Goal: Navigation & Orientation: Find specific page/section

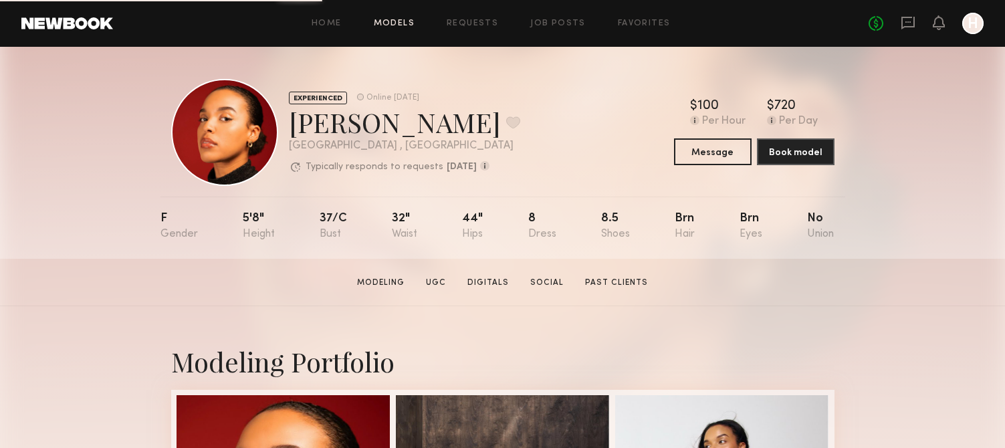
click at [398, 23] on link "Models" at bounding box center [394, 23] width 41 height 9
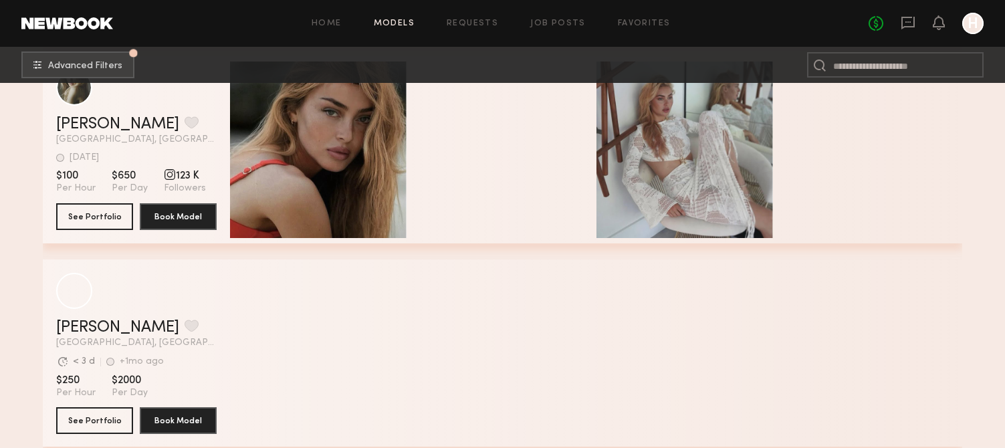
scroll to position [858, 0]
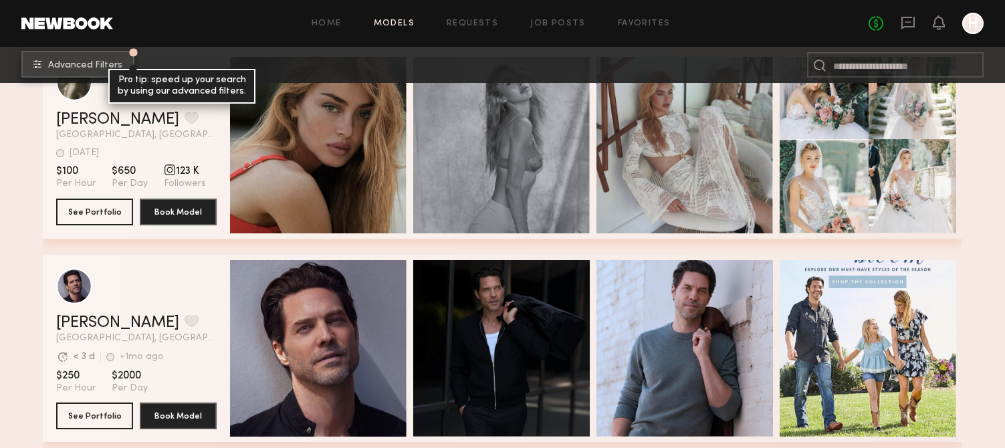
click at [114, 62] on span "Advanced Filters" at bounding box center [85, 65] width 74 height 9
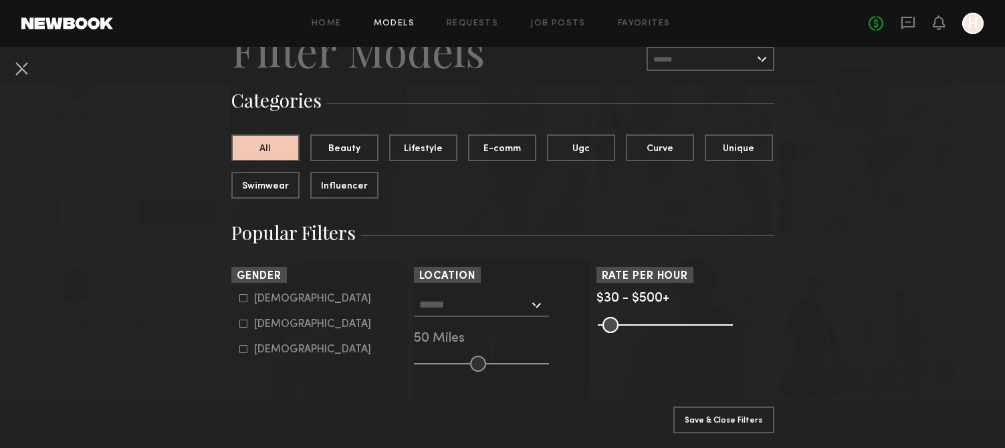
scroll to position [76, 0]
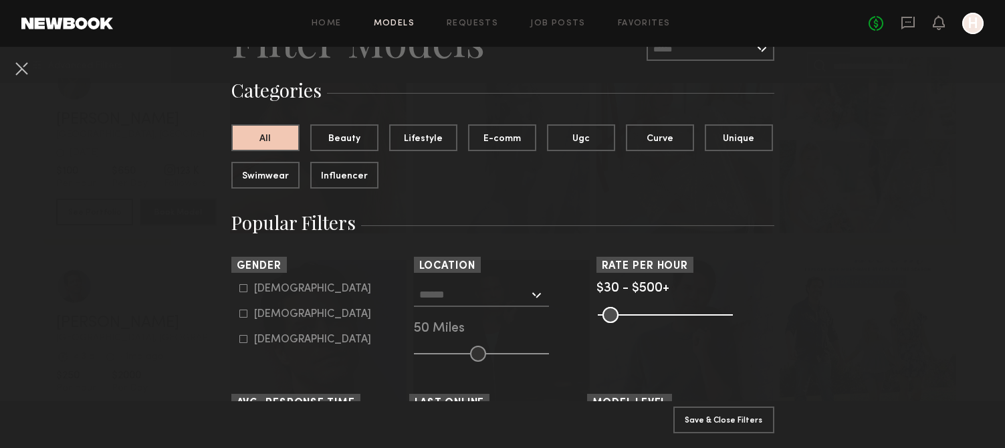
click at [245, 318] on common-framework-checkbox "[DEMOGRAPHIC_DATA]" at bounding box center [324, 314] width 170 height 12
click at [245, 316] on icon at bounding box center [243, 314] width 8 height 8
type input "**"
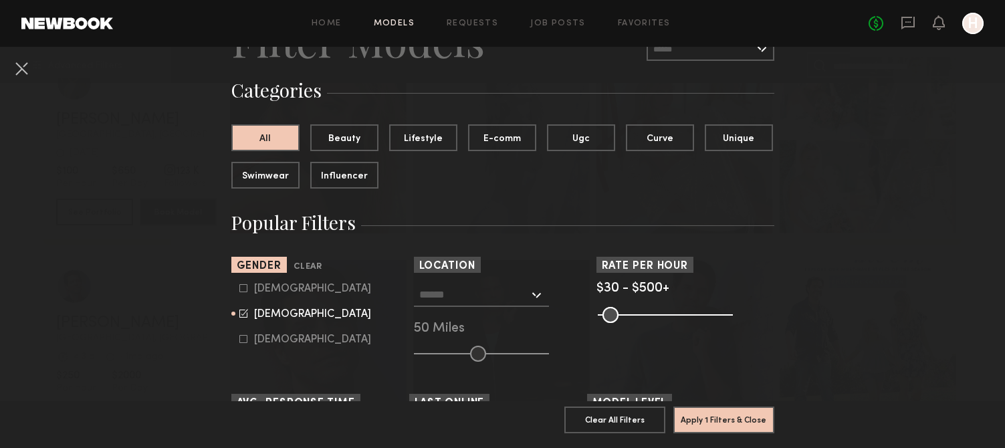
click at [476, 288] on input "text" at bounding box center [474, 294] width 110 height 23
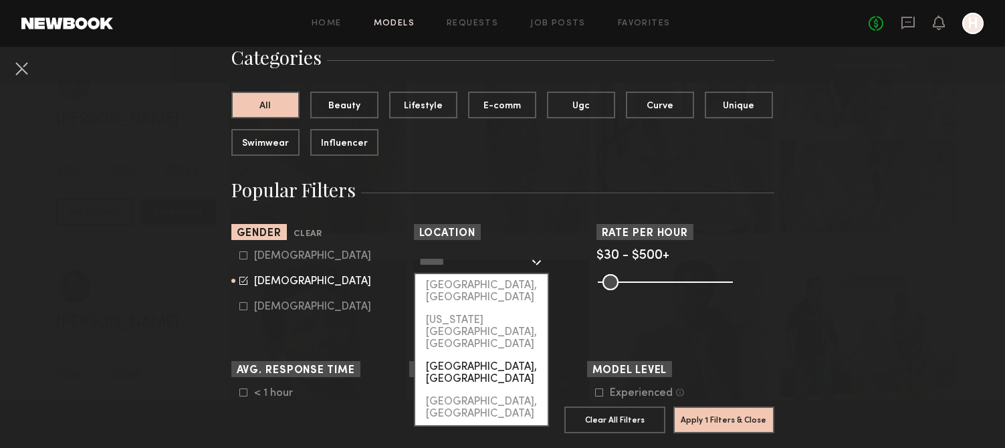
scroll to position [87, 0]
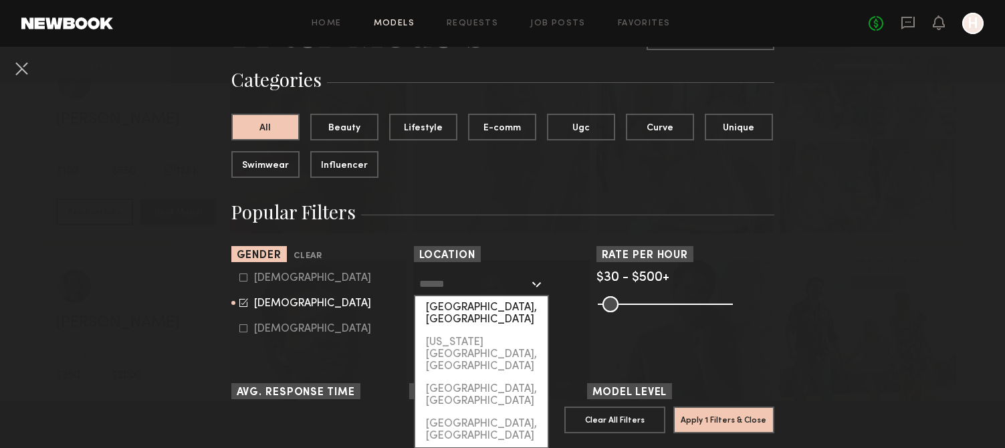
click at [476, 310] on div "[GEOGRAPHIC_DATA], [GEOGRAPHIC_DATA]" at bounding box center [481, 313] width 132 height 35
type input "**********"
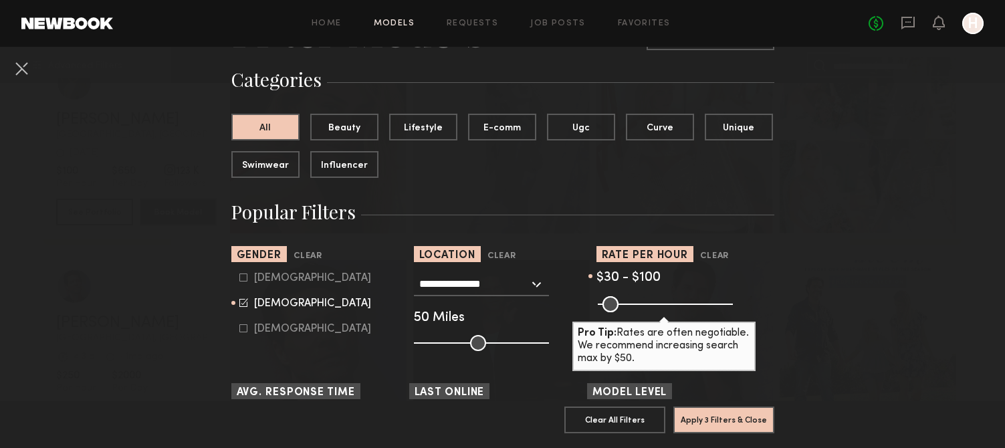
drag, startPoint x: 727, startPoint y: 304, endPoint x: 623, endPoint y: 314, distance: 104.1
type input "***"
click at [623, 312] on input "range" at bounding box center [665, 304] width 135 height 16
click at [731, 427] on button "Apply 3 Filters & Close" at bounding box center [723, 419] width 101 height 27
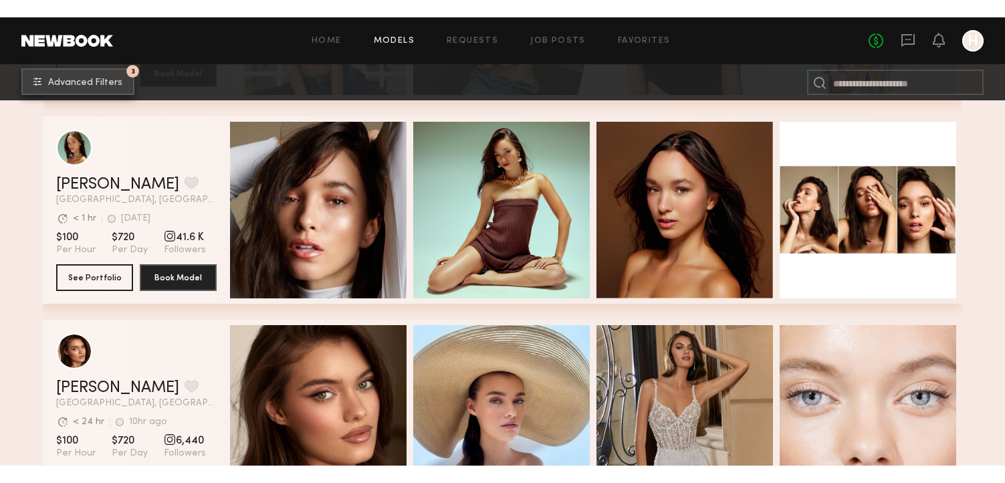
scroll to position [3846, 0]
